Goal: Task Accomplishment & Management: Complete application form

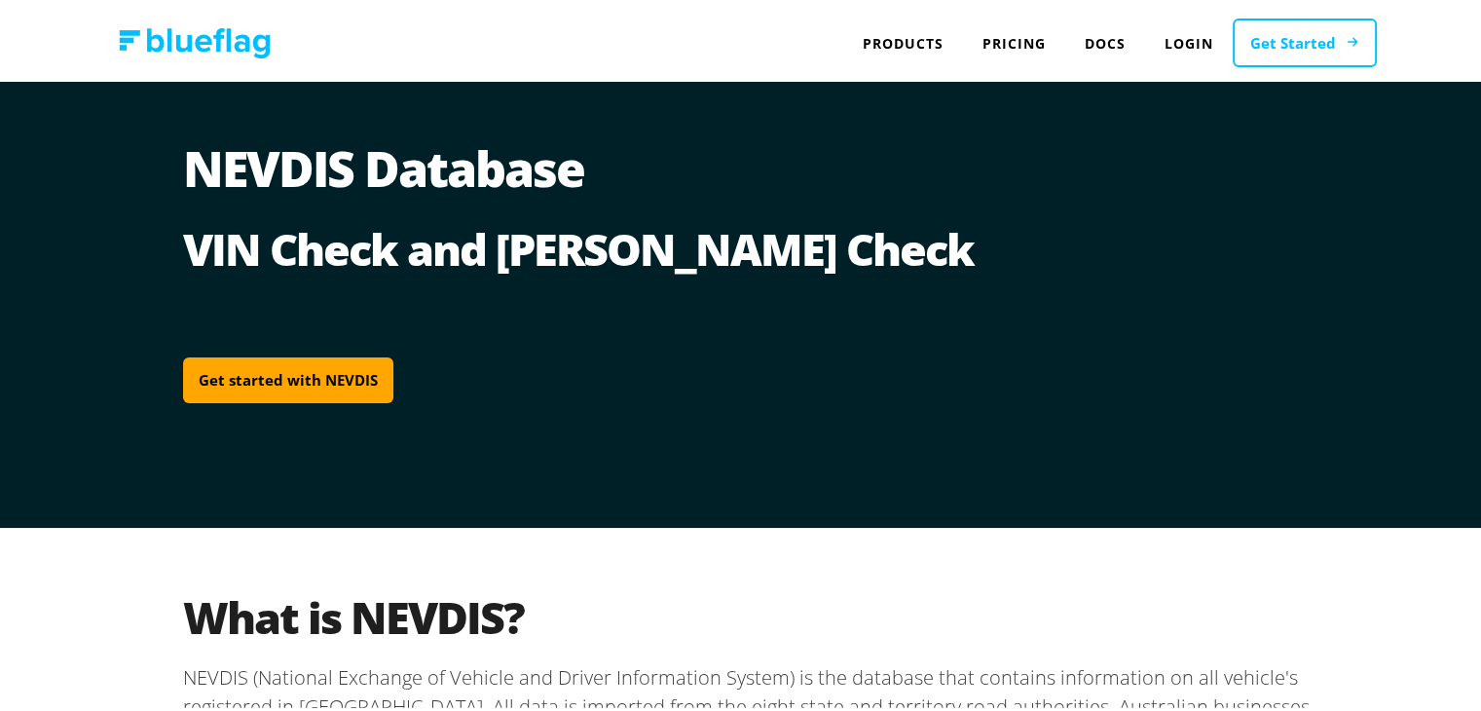
click at [1279, 33] on link "Get Started" at bounding box center [1305, 40] width 144 height 50
click at [1178, 36] on link "Login" at bounding box center [1189, 39] width 88 height 40
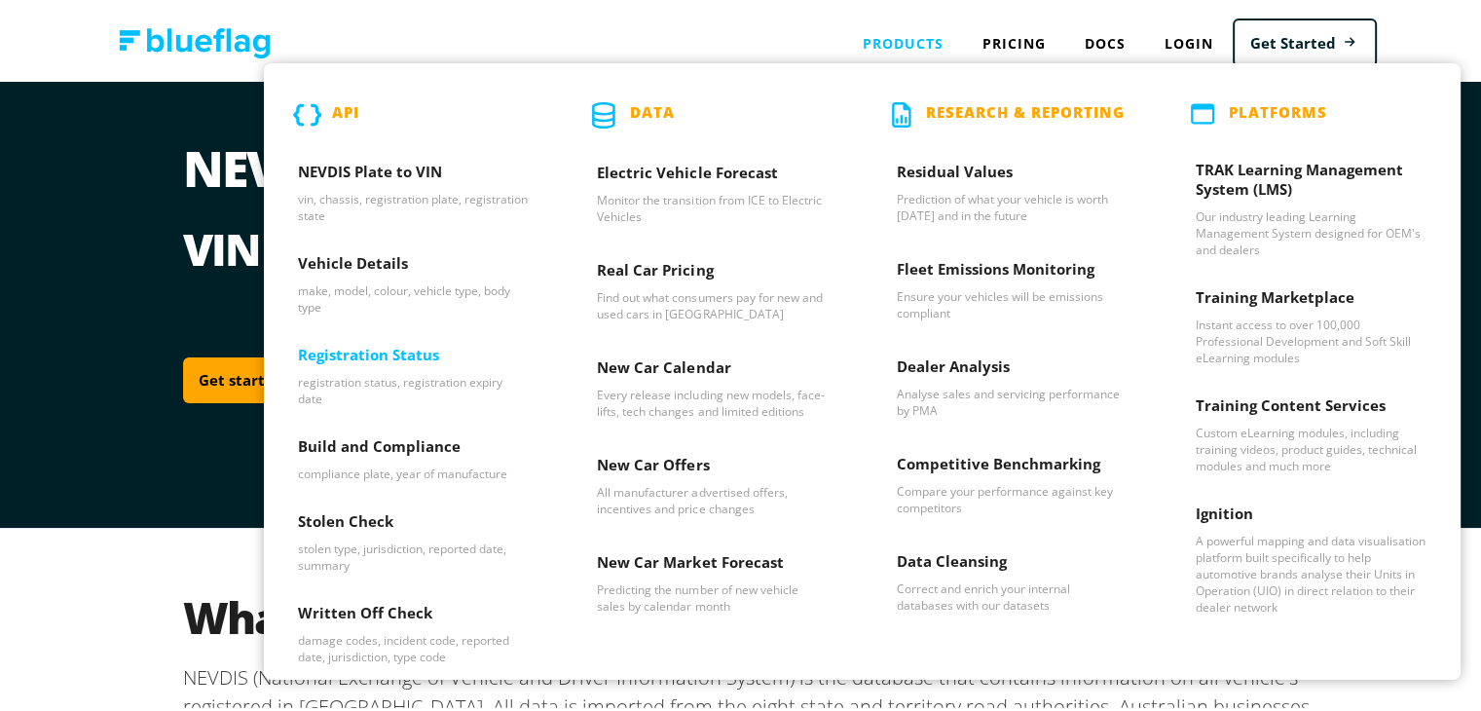
click at [323, 381] on p "registration status, registration expiry date" at bounding box center [413, 386] width 231 height 33
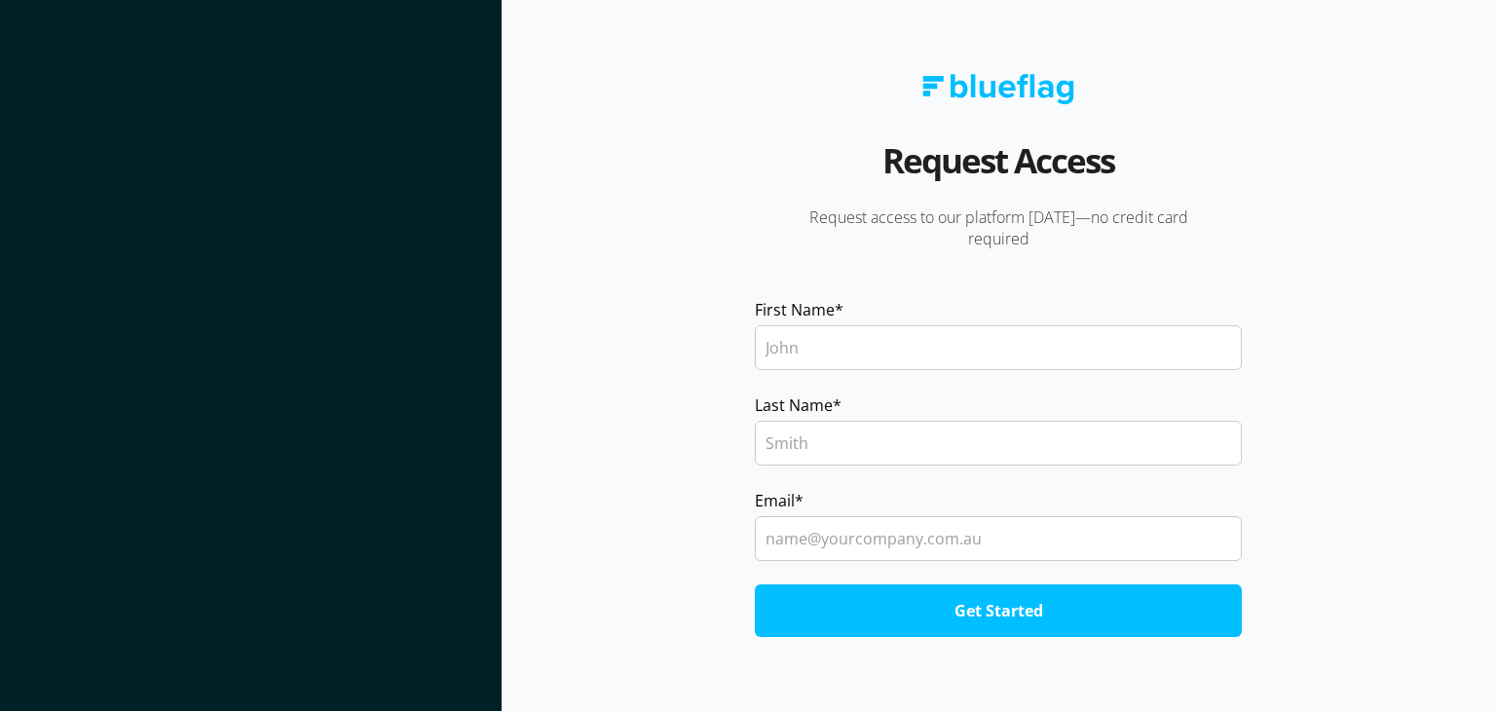
click at [849, 360] on input "First Name *" at bounding box center [998, 347] width 487 height 45
type input "Animesh"
type input "Kar"
type input "get.mitun@gmail.com"
click at [919, 605] on input "Get Started" at bounding box center [998, 610] width 487 height 53
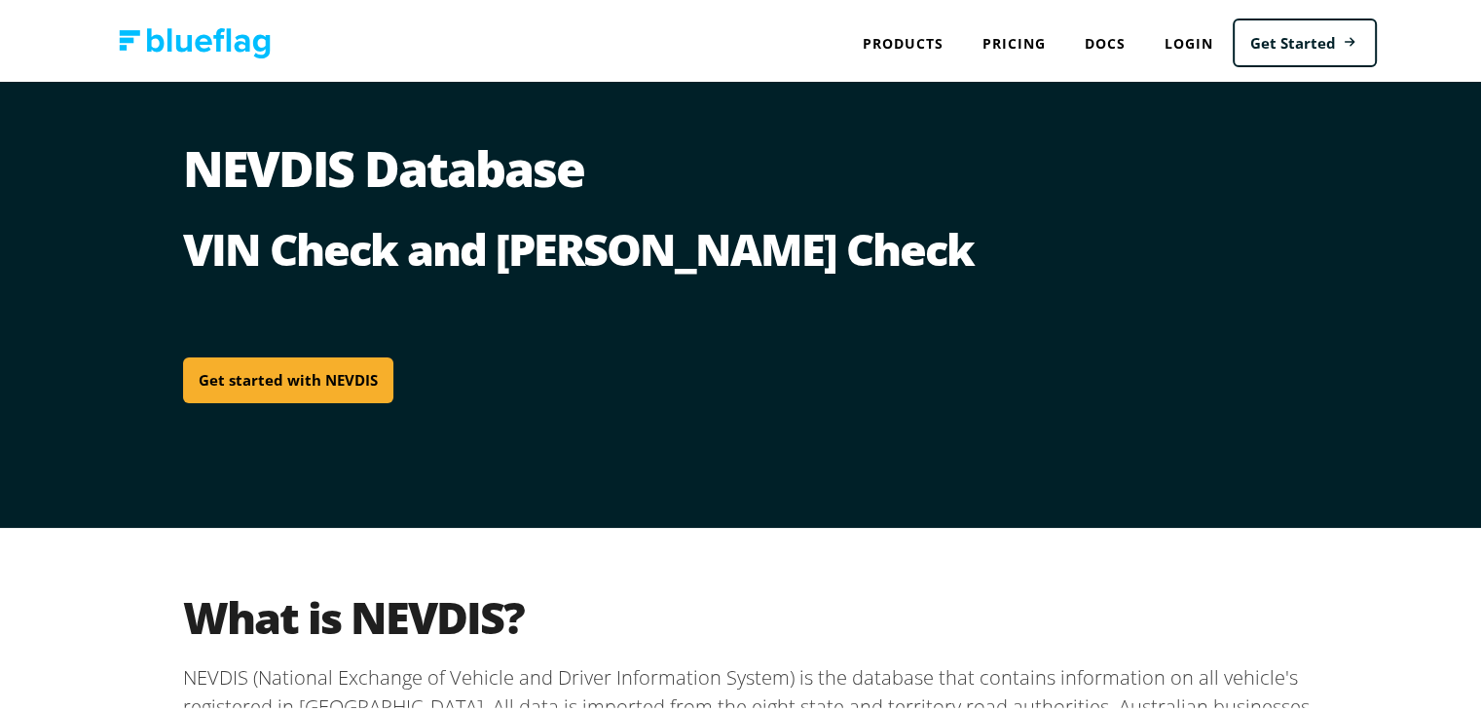
click at [330, 370] on link "Get started with NEVDIS" at bounding box center [288, 377] width 210 height 46
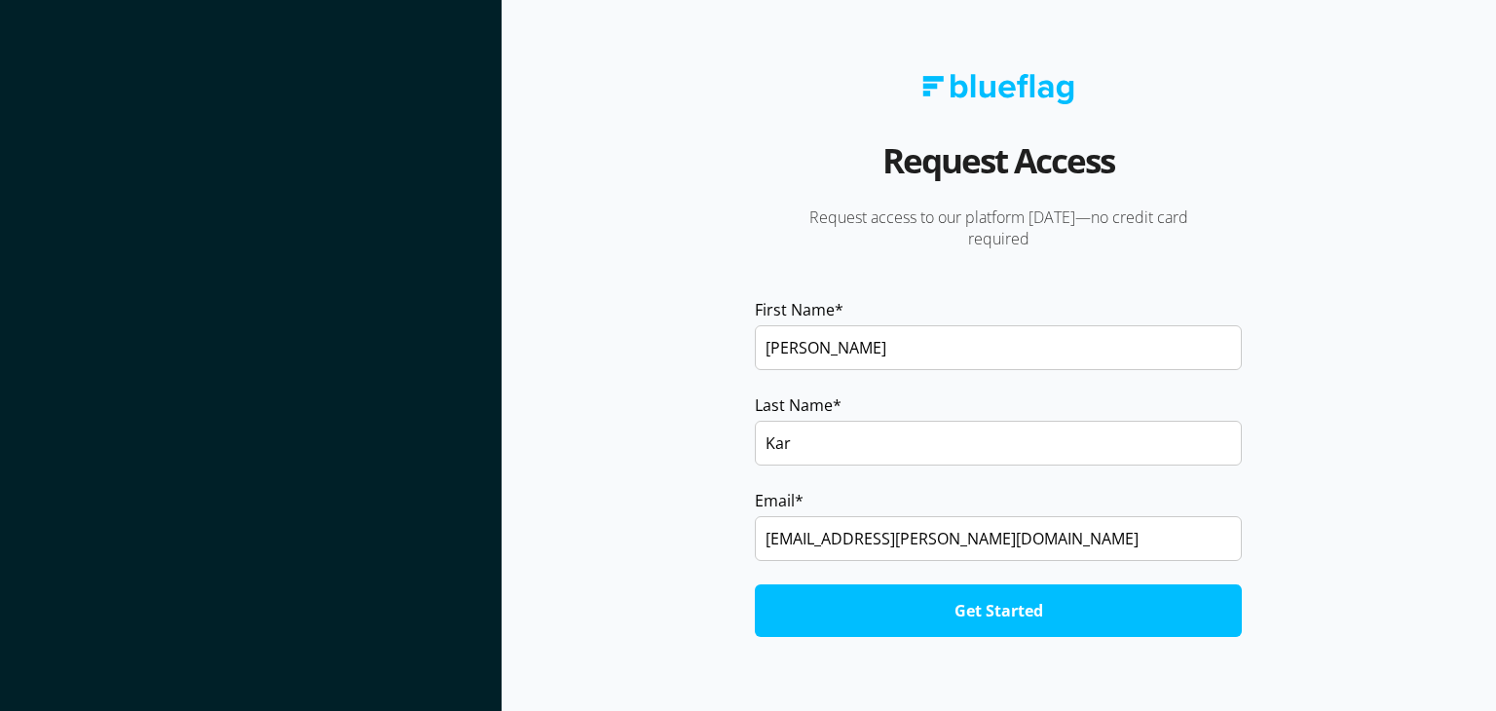
click at [1007, 621] on input "Get Started" at bounding box center [998, 610] width 487 height 53
